Goal: Task Accomplishment & Management: Manage account settings

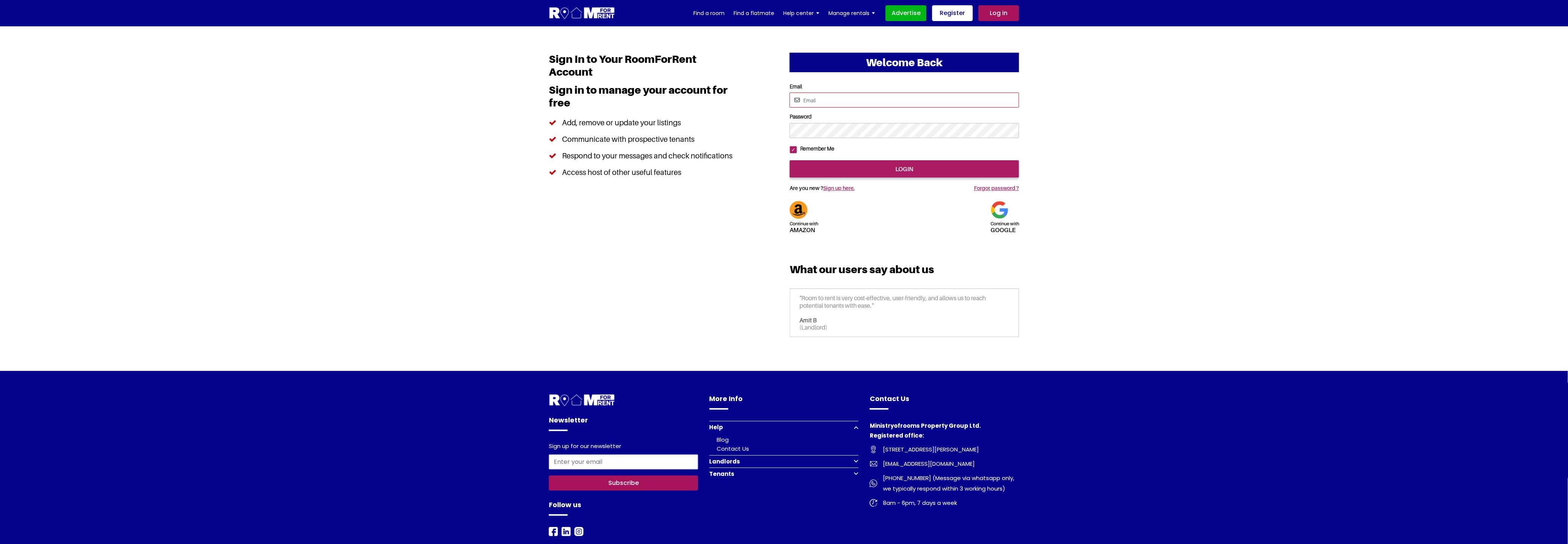
click at [827, 103] on input "Email" at bounding box center [904, 100] width 229 height 15
type input "saurabhsentiments@hotmail.com"
click at [895, 178] on input "login" at bounding box center [904, 169] width 229 height 17
